Goal: Task Accomplishment & Management: Use online tool/utility

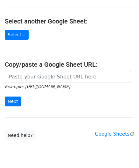
scroll to position [64, 0]
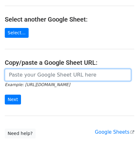
click at [21, 74] on input "url" at bounding box center [68, 75] width 126 height 12
paste input "[URL][DOMAIN_NAME]"
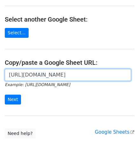
scroll to position [0, 141]
type input "[URL][DOMAIN_NAME]"
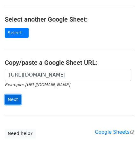
click at [13, 98] on input "Next" at bounding box center [13, 100] width 16 height 10
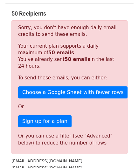
scroll to position [214, 0]
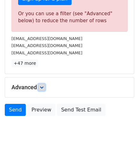
click at [42, 87] on icon at bounding box center [42, 87] width 4 height 4
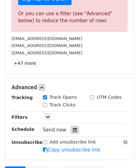
click at [73, 130] on icon at bounding box center [75, 130] width 4 height 4
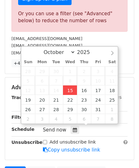
type input "2025-10-15 12:00"
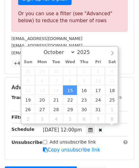
scroll to position [0, 0]
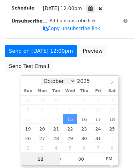
paste input "6"
type input "6"
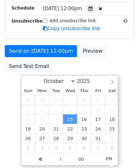
type input "2025-10-15 18:00"
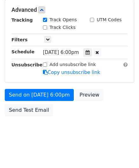
scroll to position [291, 0]
